Goal: Transaction & Acquisition: Purchase product/service

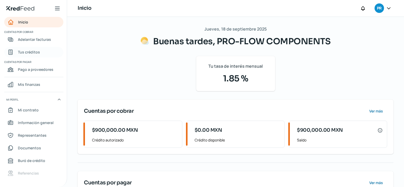
click at [30, 49] on link "Tus créditos" at bounding box center [33, 52] width 59 height 11
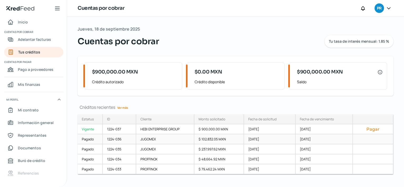
scroll to position [8, 0]
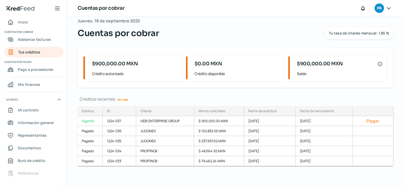
click at [127, 100] on link "Ver más" at bounding box center [122, 99] width 15 height 8
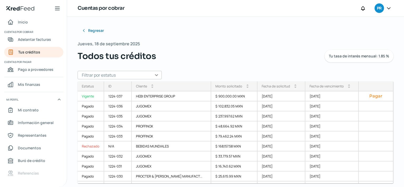
drag, startPoint x: 81, startPoint y: 85, endPoint x: 306, endPoint y: 90, distance: 225.3
click at [310, 89] on div "Estatus Vigente Pagado Pagado Pagado Pagado Rechazado Pagado Pagado Pagado Paga…" at bounding box center [236, 132] width 316 height 102
drag, startPoint x: 81, startPoint y: 85, endPoint x: 298, endPoint y: 85, distance: 216.8
click at [298, 85] on div "Estatus Vigente Pagado Pagado Pagado Pagado Rechazado Pagado Pagado Pagado Paga…" at bounding box center [236, 132] width 316 height 102
click at [369, 96] on button "Pagar" at bounding box center [376, 95] width 26 height 5
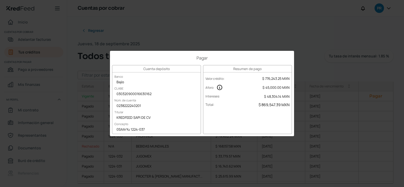
click at [119, 34] on div "Pagar Cuenta depósito Banco Bajío CLABE 030320900016630162 Núm. de cuenta 02382…" at bounding box center [202, 93] width 404 height 187
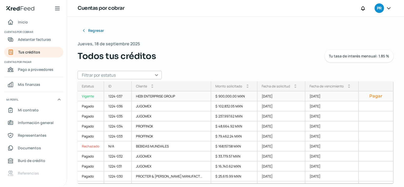
click at [176, 98] on div "HEBI ENTERPRISE GROUP" at bounding box center [172, 96] width 80 height 10
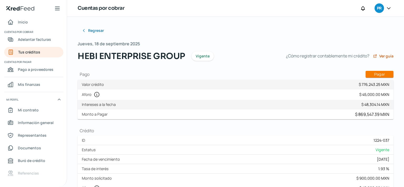
drag, startPoint x: 78, startPoint y: 57, endPoint x: 195, endPoint y: 54, distance: 117.0
click at [195, 54] on div "HEBI ENTERPRISE GROUP Vigente" at bounding box center [178, 56] width 200 height 13
click at [294, 69] on div "Regresar [DATE] HEBI ENTERPRISE GROUP Vigente ¿Cómo registrar contablemente mi …" at bounding box center [236, 188] width 316 height 326
click at [22, 54] on span "Tus créditos" at bounding box center [29, 52] width 22 height 7
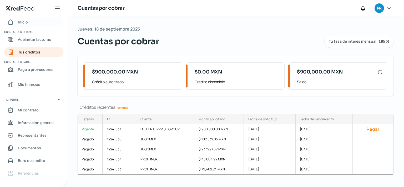
click at [18, 22] on div "Inicio" at bounding box center [17, 22] width 21 height 6
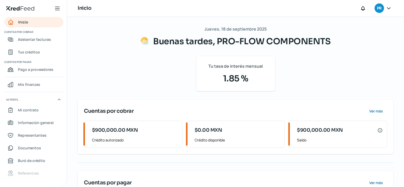
drag, startPoint x: 218, startPoint y: 39, endPoint x: 280, endPoint y: 39, distance: 62.0
click at [280, 39] on span "Buenas tardes, PRO-FLOW COMPONENTS" at bounding box center [241, 41] width 177 height 11
click at [34, 56] on link "Tus créditos" at bounding box center [33, 52] width 59 height 11
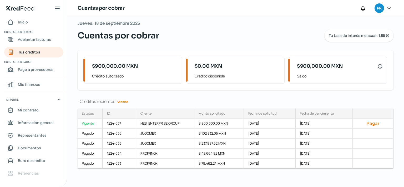
scroll to position [8, 0]
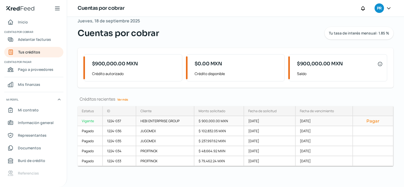
click at [374, 122] on button "Pagar" at bounding box center [373, 120] width 32 height 5
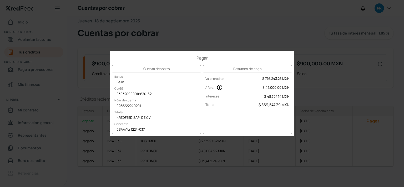
click at [297, 15] on div "Pagar Cuenta depósito Banco Bajío CLABE 030320900016630162 Núm. de cuenta 02382…" at bounding box center [202, 93] width 404 height 187
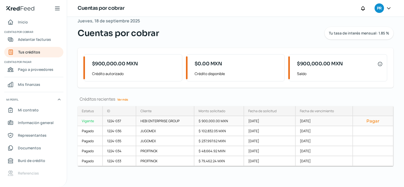
click at [217, 123] on div "$ 900,000.00 MXN" at bounding box center [219, 121] width 50 height 10
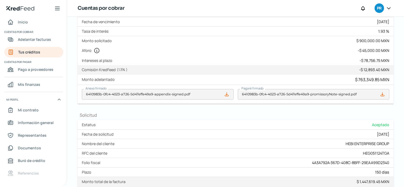
scroll to position [123, 0]
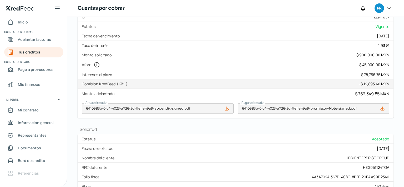
click at [390, 8] on icon at bounding box center [388, 8] width 5 height 5
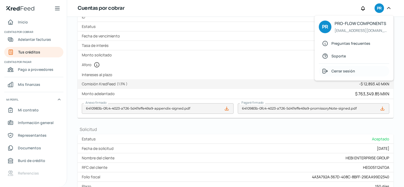
click at [344, 68] on span "Cerrar sesión" at bounding box center [343, 71] width 24 height 7
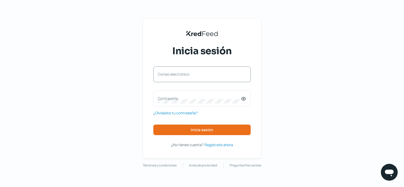
click at [213, 75] on label "Correo electrónico" at bounding box center [199, 73] width 83 height 5
click at [213, 75] on input "Correo electrónico" at bounding box center [202, 76] width 88 height 5
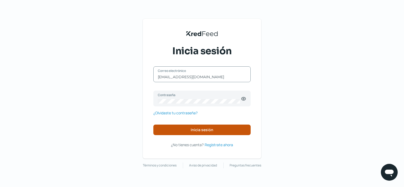
type input "[EMAIL_ADDRESS][DOMAIN_NAME]"
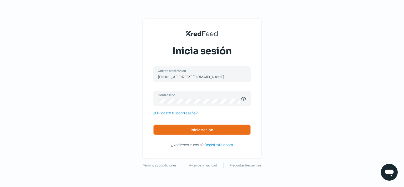
click at [183, 126] on button "Inicia sesión" at bounding box center [201, 129] width 97 height 11
